Goal: Task Accomplishment & Management: Use online tool/utility

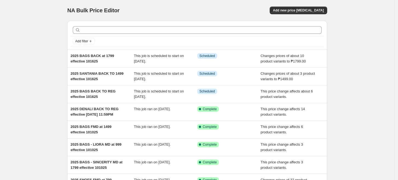
click at [191, 8] on div "NA Bulk Price Editor" at bounding box center [129, 11] width 125 height 8
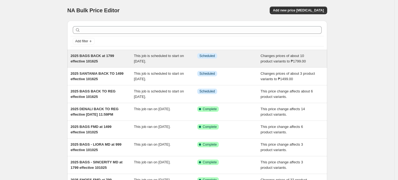
click at [88, 57] on span "2025 BAGS BACK at 1799 effective 101625" at bounding box center [92, 59] width 43 height 10
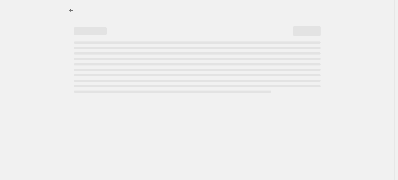
select select "no_change"
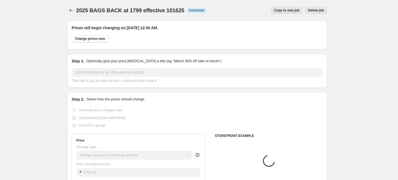
select select "tag"
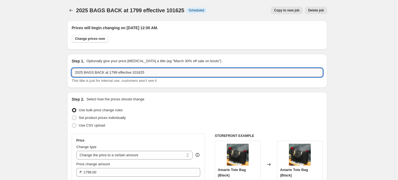
drag, startPoint x: 139, startPoint y: 73, endPoint x: 131, endPoint y: 73, distance: 7.4
click at [131, 73] on input "2025 BAGS BACK at 1799 effective 101625" at bounding box center [197, 72] width 251 height 9
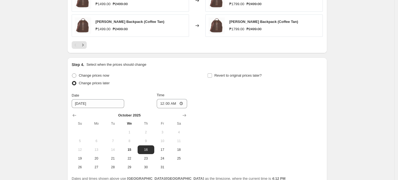
scroll to position [503, 0]
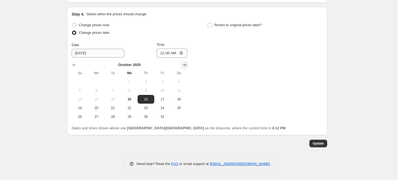
type input "2025 BAGS BACK at 1799 effective 123125"
click at [185, 63] on icon "Show next month, November 2025" at bounding box center [183, 64] width 5 height 5
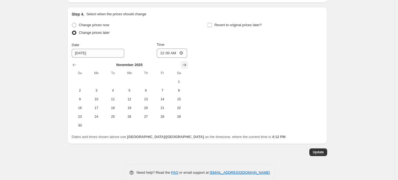
click at [185, 63] on icon "Show next month, December 2025" at bounding box center [183, 64] width 5 height 5
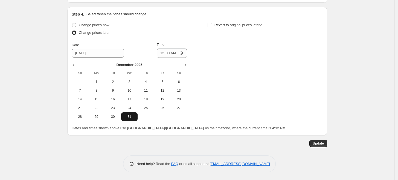
click at [131, 117] on span "31" at bounding box center [129, 117] width 12 height 4
type input "12/31/2025"
click at [317, 142] on span "Update" at bounding box center [317, 144] width 11 height 4
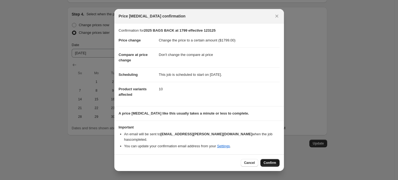
click at [267, 161] on span "Confirm" at bounding box center [269, 163] width 13 height 4
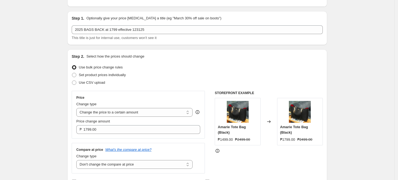
scroll to position [0, 0]
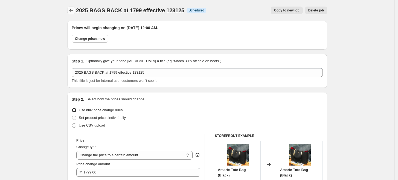
click at [70, 9] on icon "Price change jobs" at bounding box center [70, 10] width 5 height 5
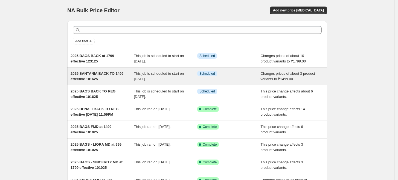
click at [87, 77] on span "2025 SANTANIA BACK TO 1499 effective 101625" at bounding box center [97, 77] width 53 height 10
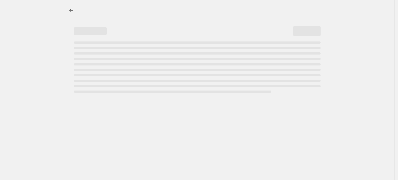
select select "no_change"
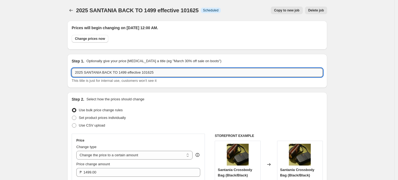
drag, startPoint x: 149, startPoint y: 72, endPoint x: 141, endPoint y: 71, distance: 7.9
click at [141, 71] on input "2025 SANTANIA BACK TO 1499 effective 101625" at bounding box center [197, 72] width 251 height 9
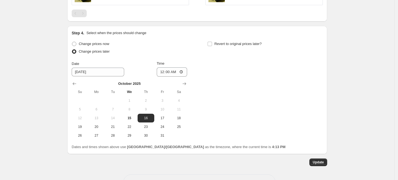
scroll to position [453, 0]
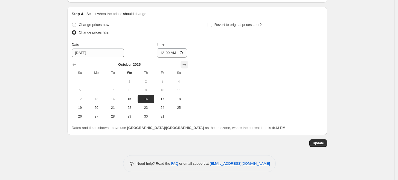
type input "2025 SANTANIA BACK TO 1499 effective 123125"
click at [183, 64] on icon "Show next month, November 2025" at bounding box center [183, 64] width 5 height 5
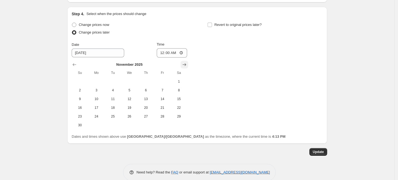
click at [183, 64] on icon "Show next month, December 2025" at bounding box center [183, 64] width 5 height 5
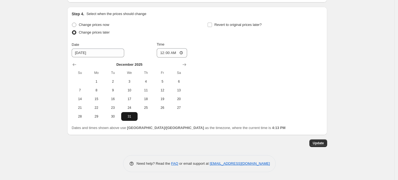
click at [132, 116] on span "31" at bounding box center [129, 117] width 12 height 4
type input "12/31/2025"
click at [321, 144] on span "Update" at bounding box center [317, 143] width 11 height 4
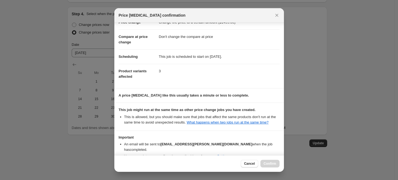
scroll to position [42, 0]
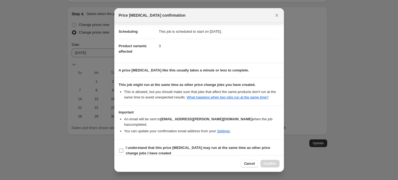
click at [121, 149] on input "I understand that this price change job may run at the same time as other price…" at bounding box center [121, 151] width 4 height 4
checkbox input "true"
click at [268, 163] on span "Confirm" at bounding box center [269, 164] width 13 height 4
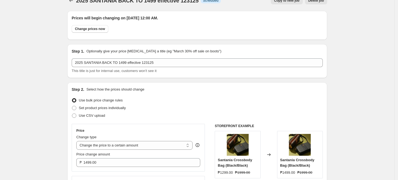
scroll to position [0, 0]
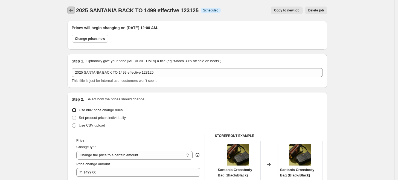
click at [72, 9] on icon "Price change jobs" at bounding box center [70, 10] width 5 height 5
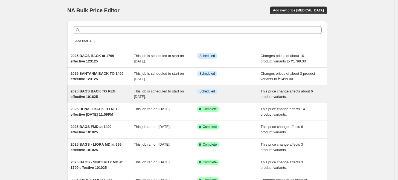
click at [104, 98] on div "2025 BAGS BACK TO REG effective 101625" at bounding box center [102, 94] width 63 height 11
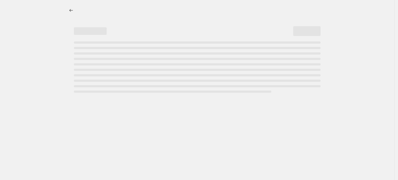
select select "ecap"
select select "no_change"
select select "tag"
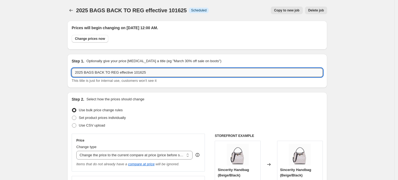
click at [138, 73] on input "2025 BAGS BACK TO REG effective 101625" at bounding box center [197, 72] width 251 height 9
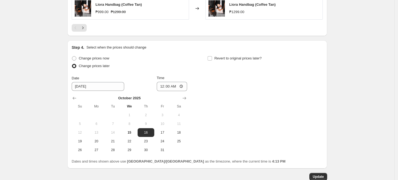
scroll to position [493, 0]
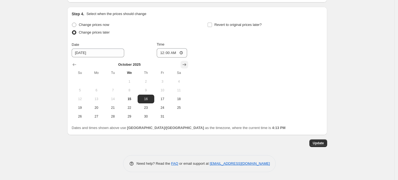
type input "2025 BAGS BACK TO REG effective 123125"
click at [187, 62] on icon "Show next month, November 2025" at bounding box center [183, 64] width 5 height 5
click at [133, 113] on button "31" at bounding box center [129, 116] width 16 height 9
type input "12/31/2025"
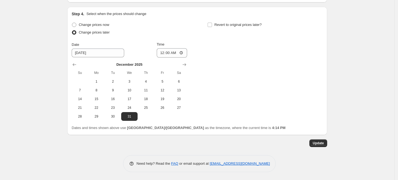
click at [319, 143] on span "Update" at bounding box center [317, 143] width 11 height 4
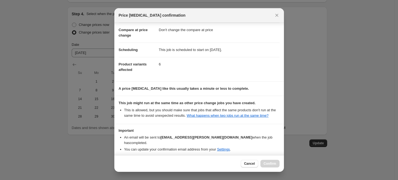
scroll to position [42, 0]
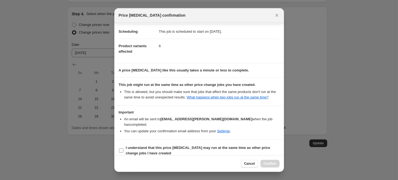
click at [121, 149] on input "I understand that this price change job may run at the same time as other price…" at bounding box center [121, 151] width 4 height 4
checkbox input "true"
click at [271, 164] on span "Confirm" at bounding box center [269, 164] width 13 height 4
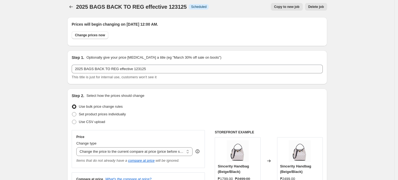
scroll to position [0, 0]
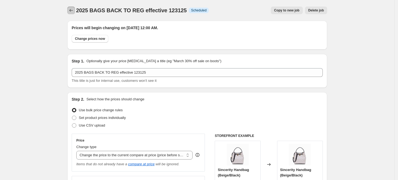
click at [72, 9] on icon "Price change jobs" at bounding box center [70, 10] width 5 height 5
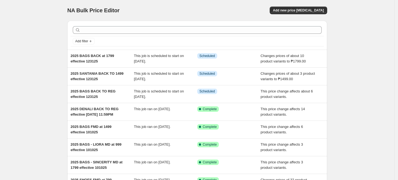
click at [51, 103] on div "NA Bulk Price Editor. This page is ready NA Bulk Price Editor Add new price cha…" at bounding box center [197, 140] width 394 height 281
click at [389, 128] on div "NA Bulk Price Editor. This page is ready NA Bulk Price Editor Add new price cha…" at bounding box center [197, 140] width 394 height 281
click at [333, 104] on div "NA Bulk Price Editor. This page is ready NA Bulk Price Editor Add new price cha…" at bounding box center [197, 140] width 273 height 281
drag, startPoint x: 33, startPoint y: 82, endPoint x: 54, endPoint y: 120, distance: 42.6
click at [33, 82] on div "NA Bulk Price Editor. This page is ready NA Bulk Price Editor Add new price cha…" at bounding box center [197, 140] width 394 height 281
